Goal: Information Seeking & Learning: Learn about a topic

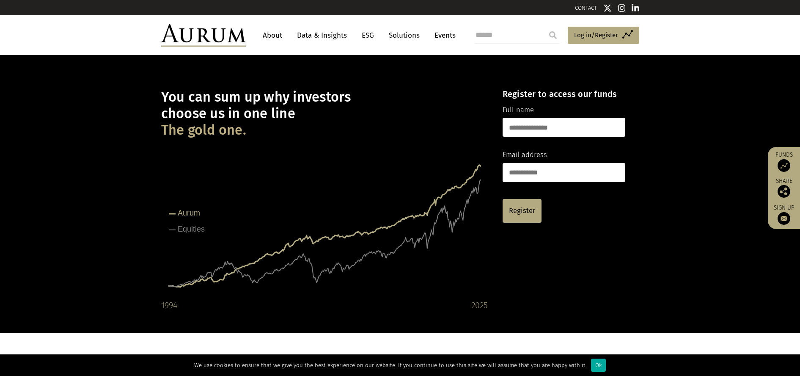
click at [276, 32] on link "About" at bounding box center [272, 35] width 28 height 16
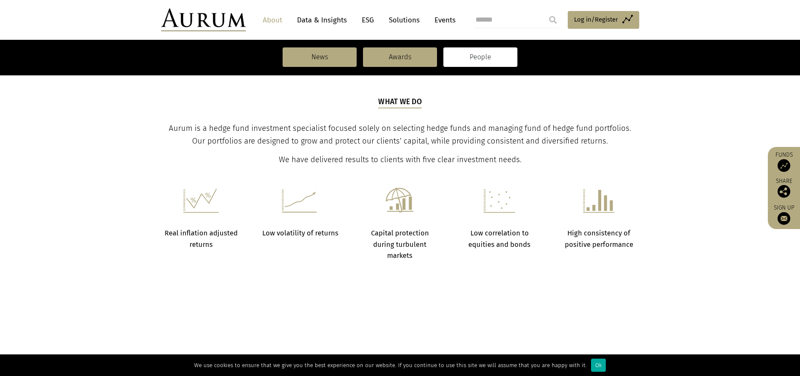
scroll to position [254, 0]
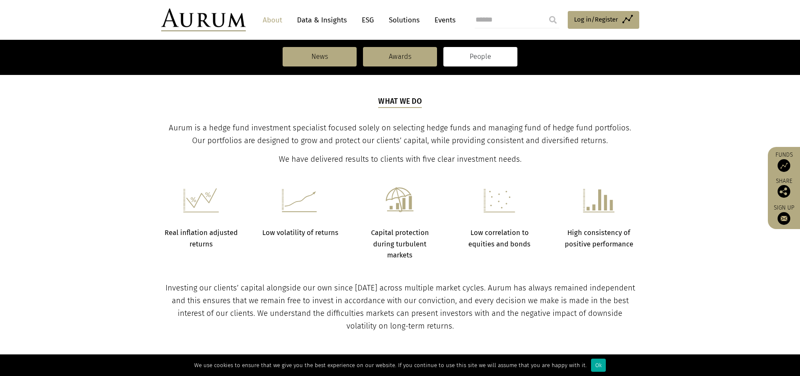
click at [491, 59] on link "People" at bounding box center [480, 56] width 74 height 19
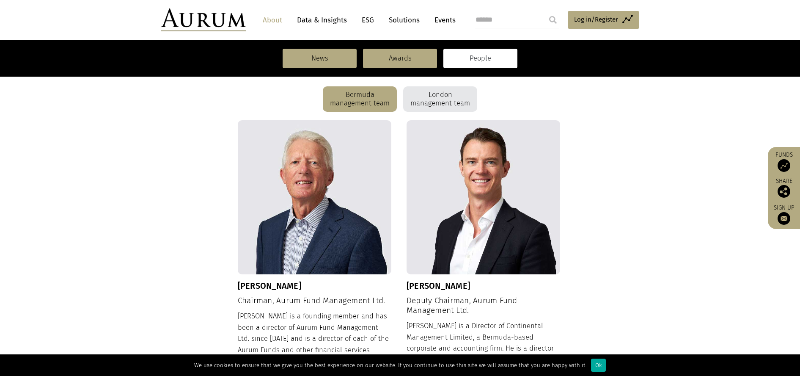
scroll to position [169, 0]
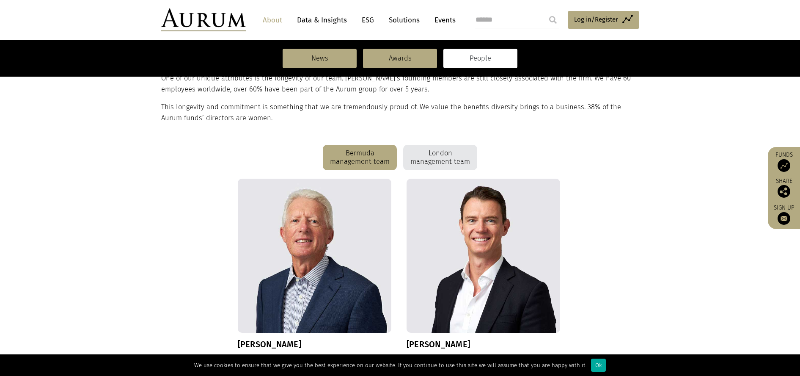
click at [429, 154] on div "London management team" at bounding box center [440, 157] width 74 height 25
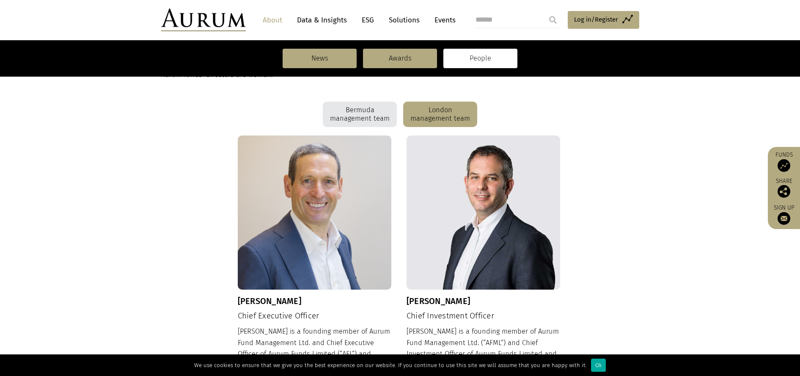
scroll to position [338, 0]
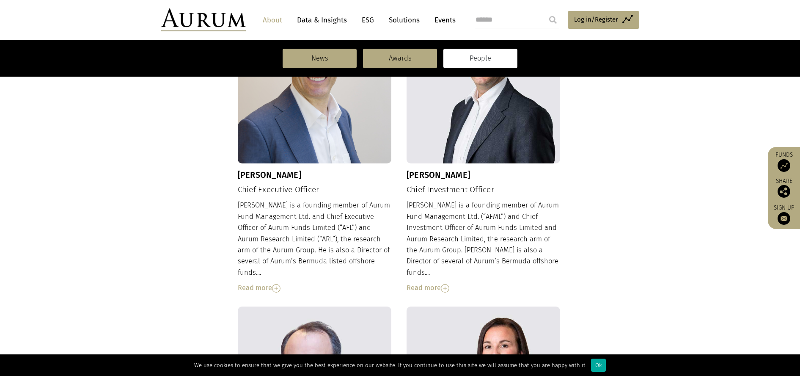
click at [440, 282] on div "Read more" at bounding box center [484, 287] width 154 height 11
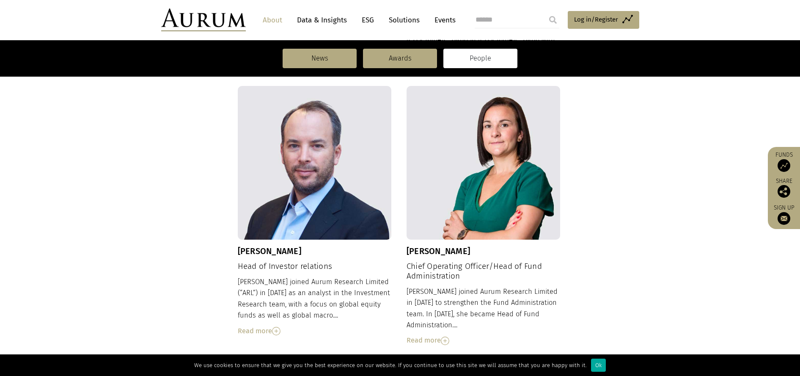
scroll to position [719, 0]
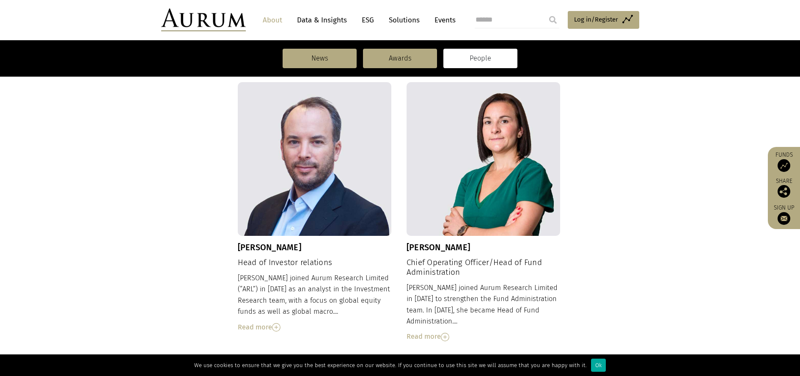
click at [279, 323] on img at bounding box center [276, 327] width 8 height 8
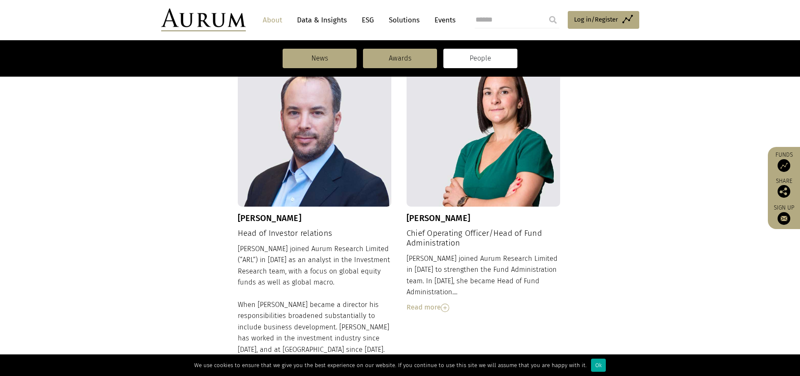
scroll to position [743, 0]
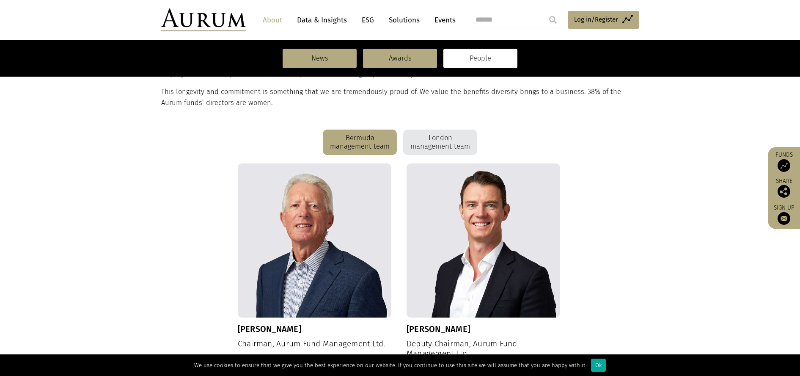
scroll to position [209, 0]
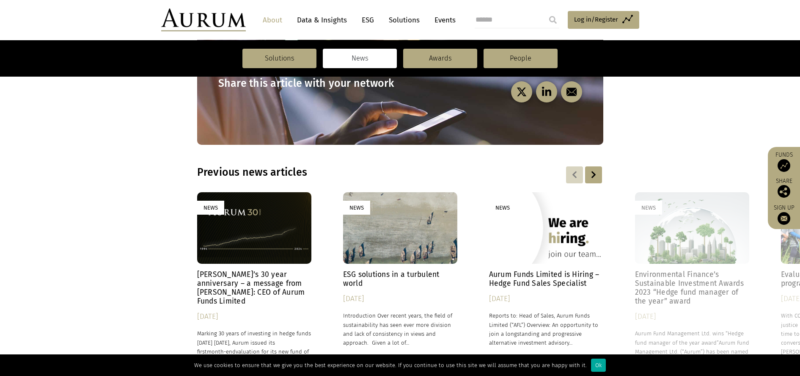
scroll to position [677, 0]
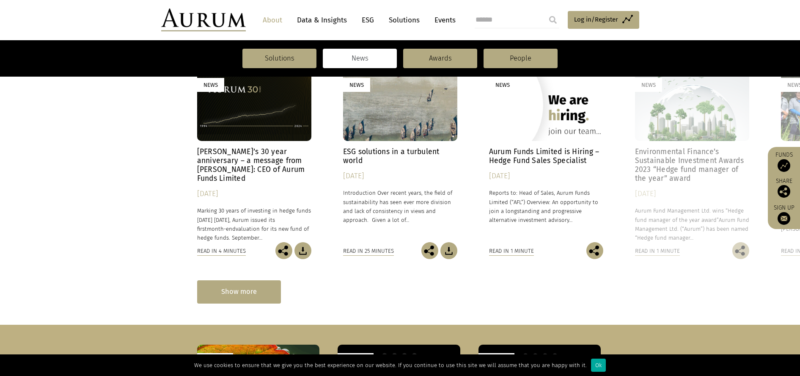
click at [256, 280] on div "Show more" at bounding box center [239, 291] width 84 height 23
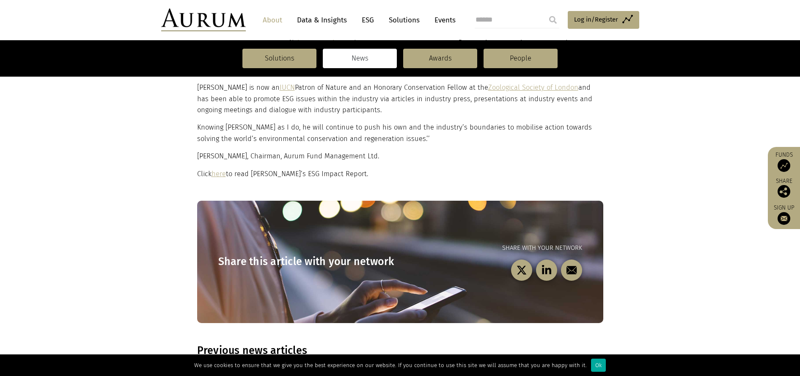
scroll to position [361, 0]
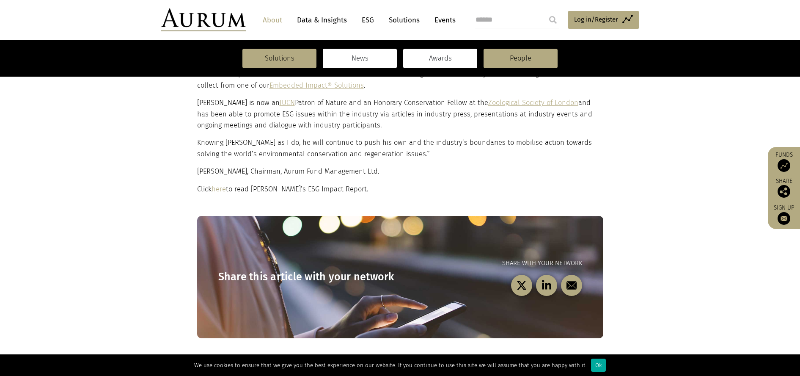
click at [469, 61] on link "Awards" at bounding box center [440, 58] width 74 height 19
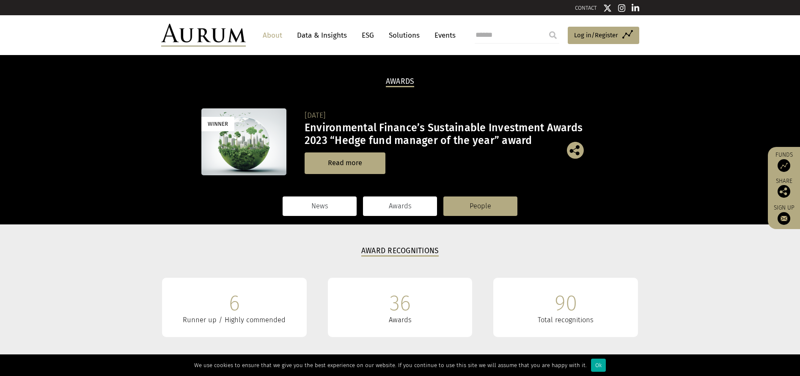
click at [325, 203] on link "News" at bounding box center [320, 205] width 74 height 19
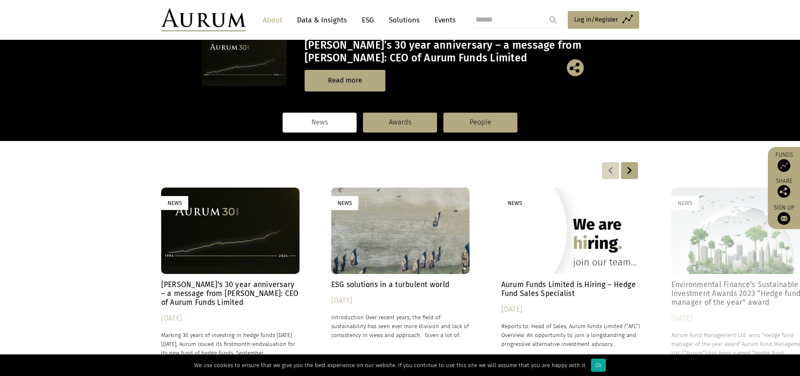
scroll to position [85, 0]
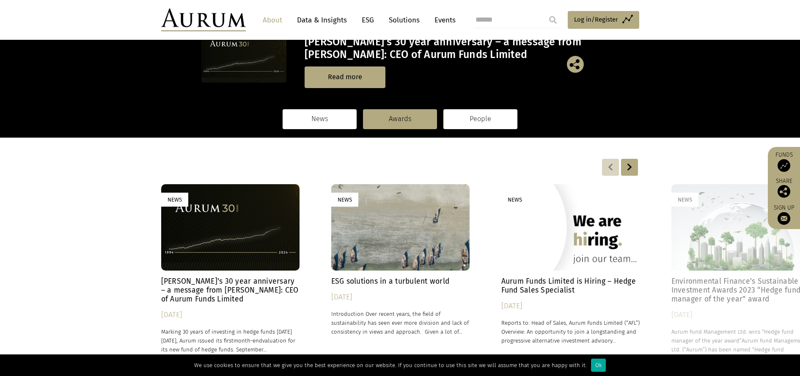
click at [473, 121] on link "People" at bounding box center [480, 118] width 74 height 19
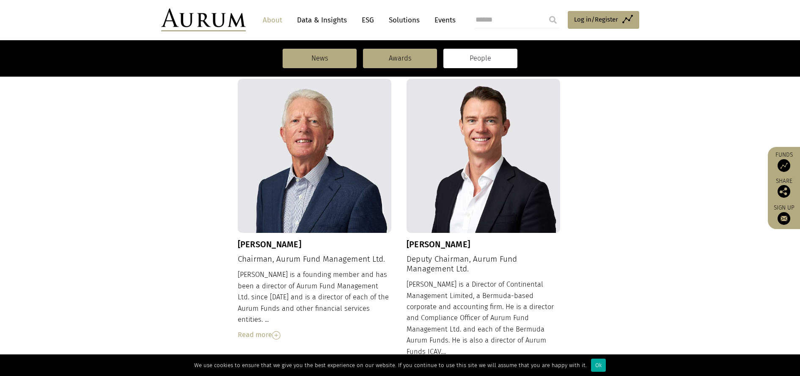
scroll to position [254, 0]
